Goal: Task Accomplishment & Management: Use online tool/utility

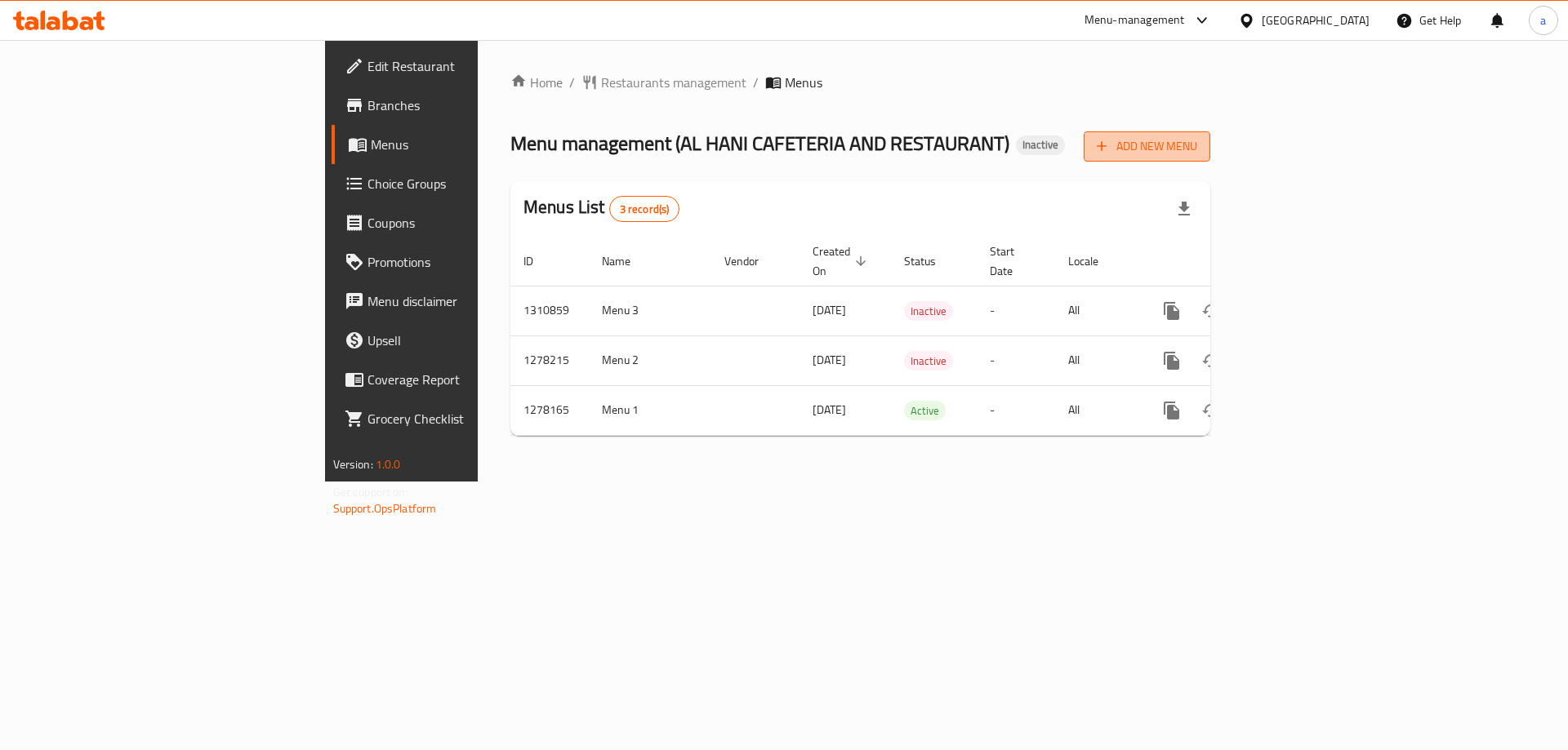
click at [1197, 140] on span "Add New Menu" at bounding box center [1147, 146] width 101 height 21
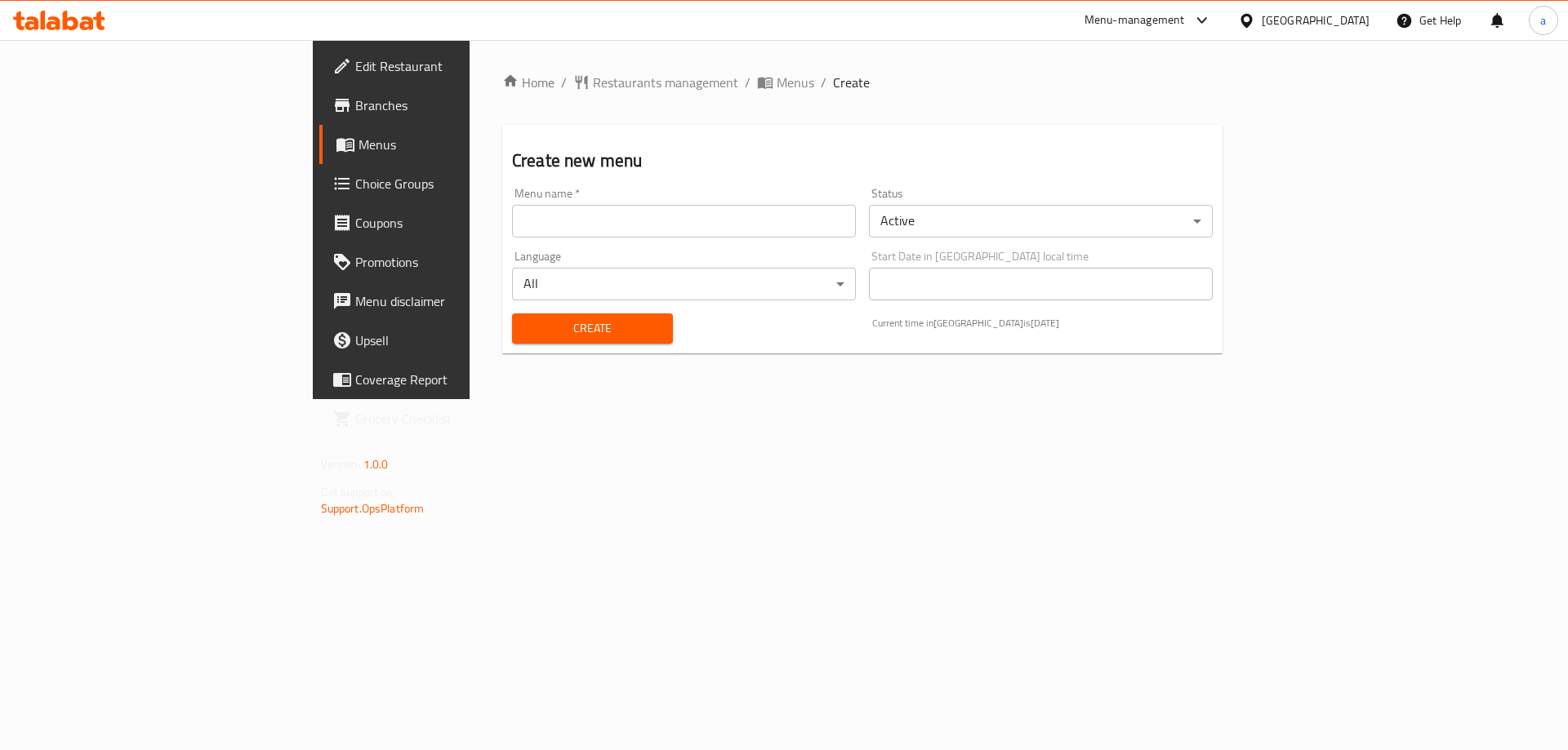
click at [807, 226] on input "text" at bounding box center [684, 221] width 344 height 33
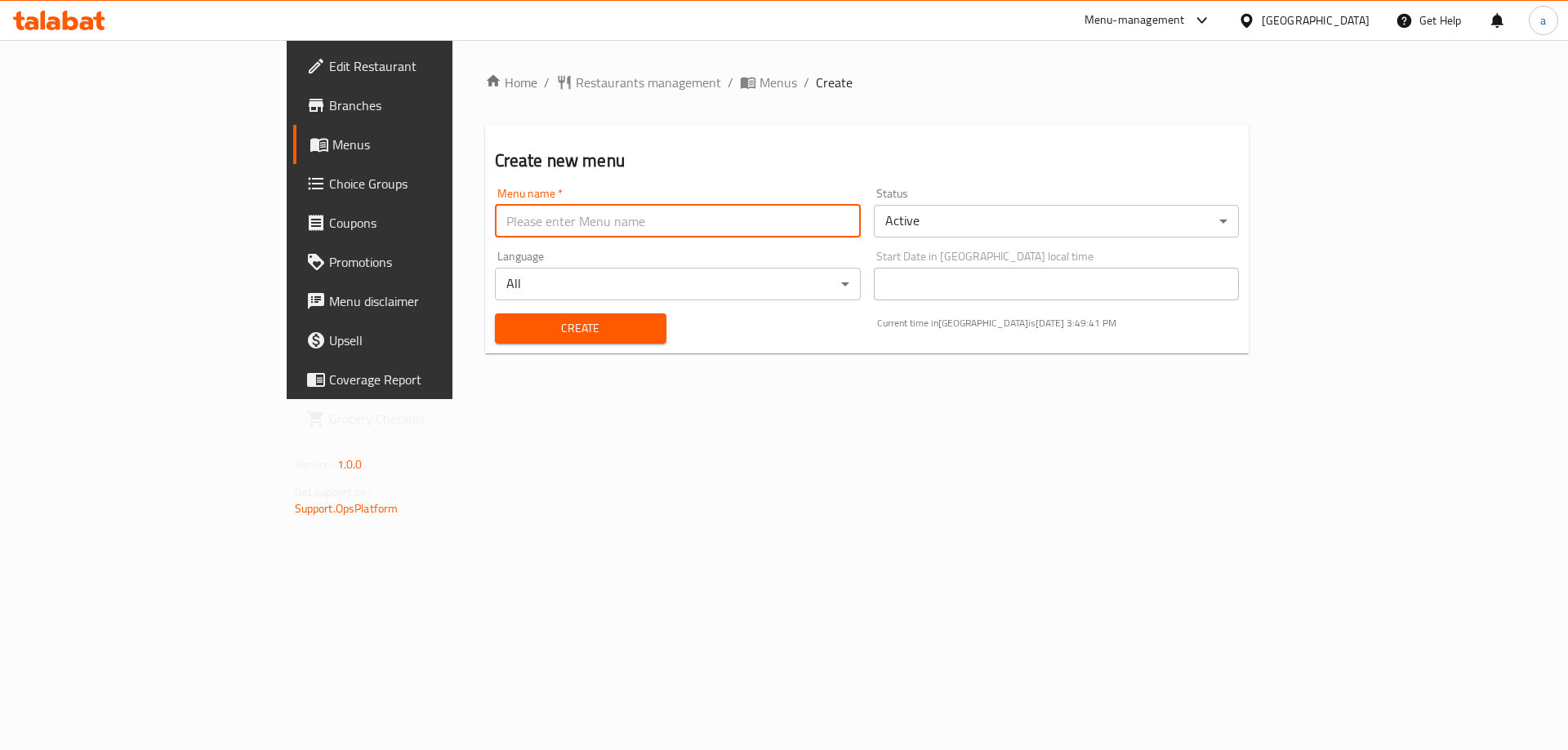
click at [495, 223] on input "text" at bounding box center [677, 221] width 366 height 33
type input "17/9 first menu"
click at [508, 334] on span "Create" at bounding box center [580, 329] width 145 height 21
click at [293, 156] on link "Menus" at bounding box center [421, 144] width 256 height 40
